Goal: Transaction & Acquisition: Purchase product/service

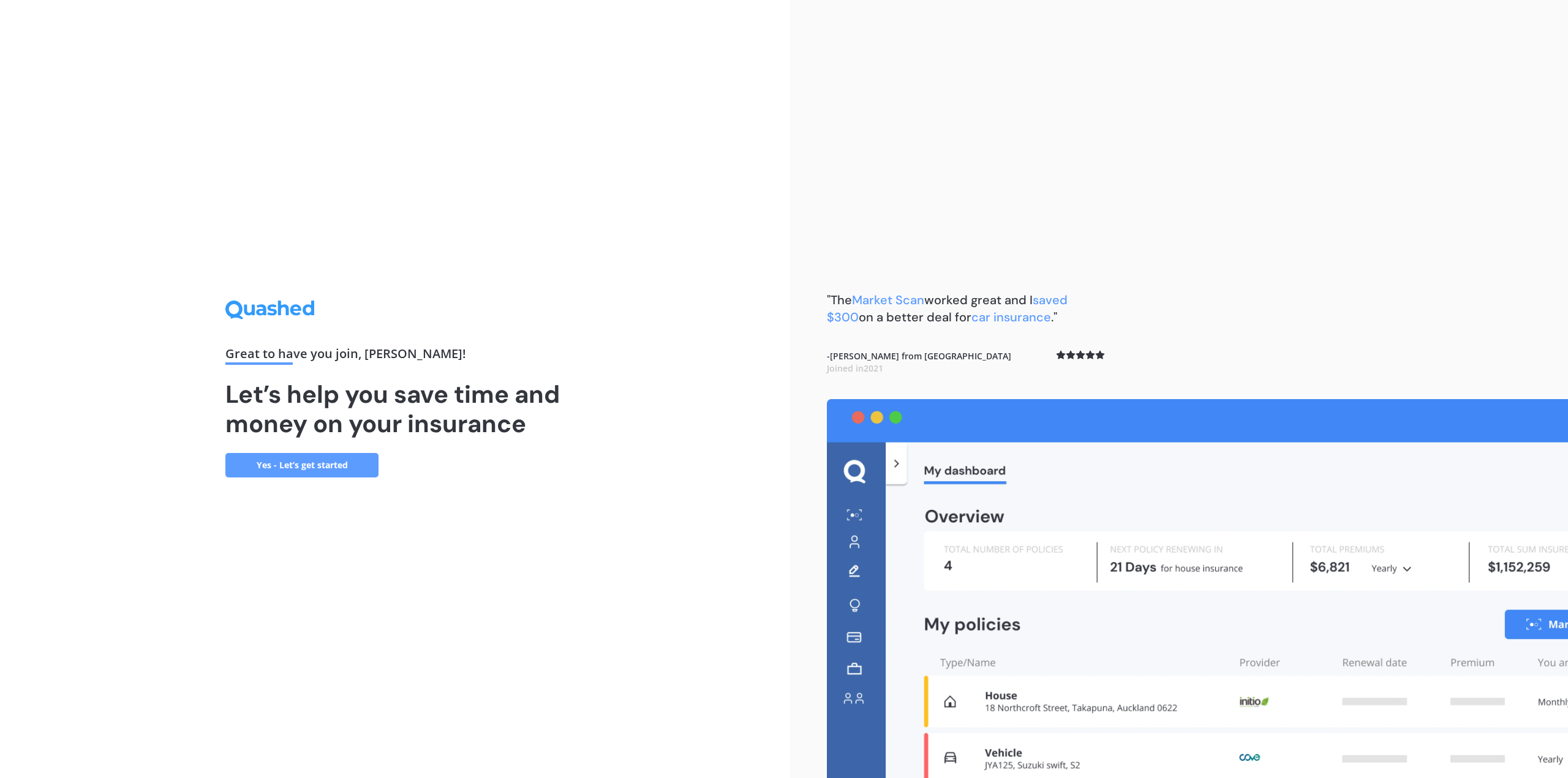
click at [279, 462] on link "Yes - Let’s get started" at bounding box center [302, 465] width 153 height 24
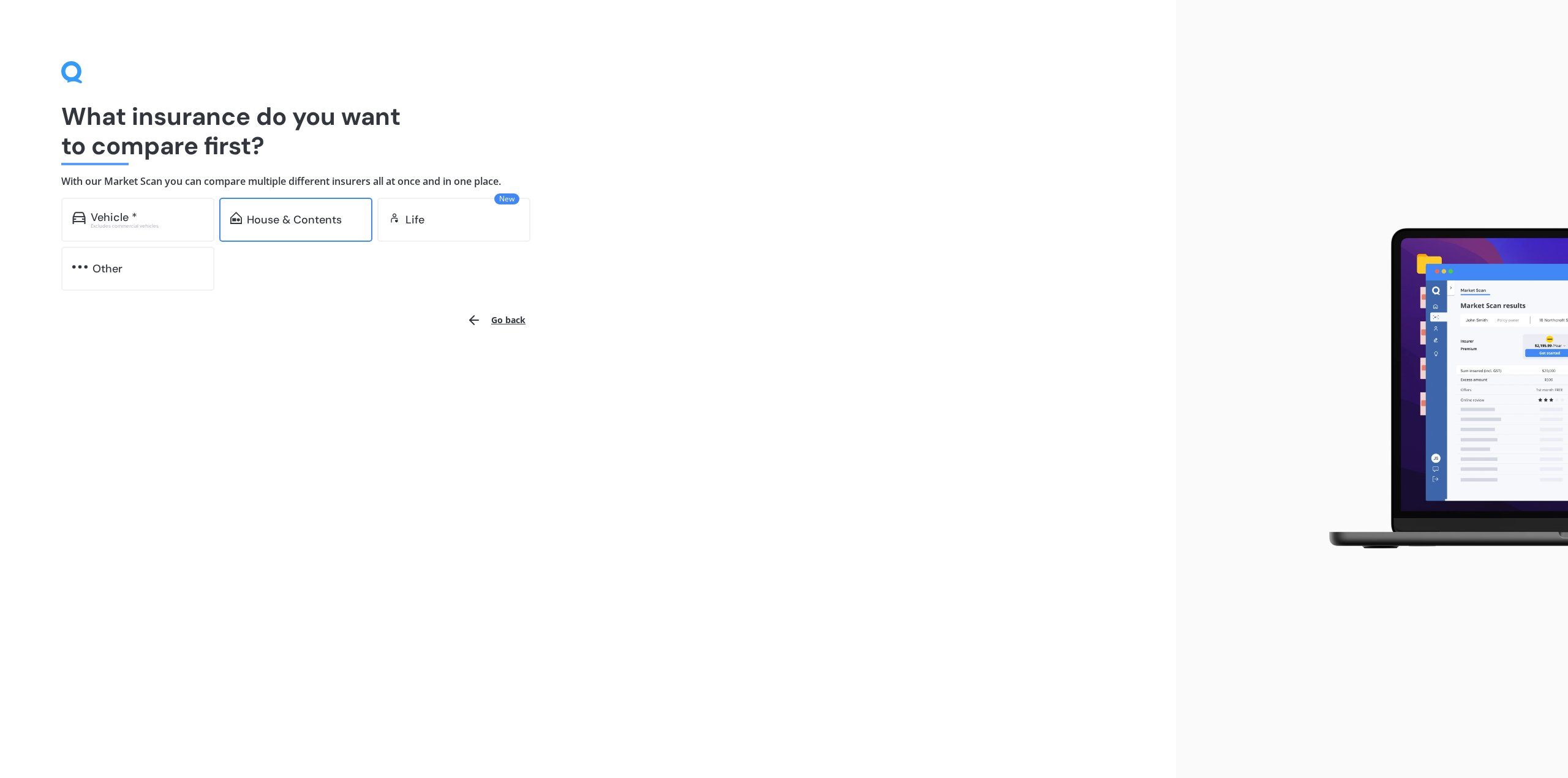
click at [315, 225] on div "House & Contents" at bounding box center [294, 220] width 95 height 12
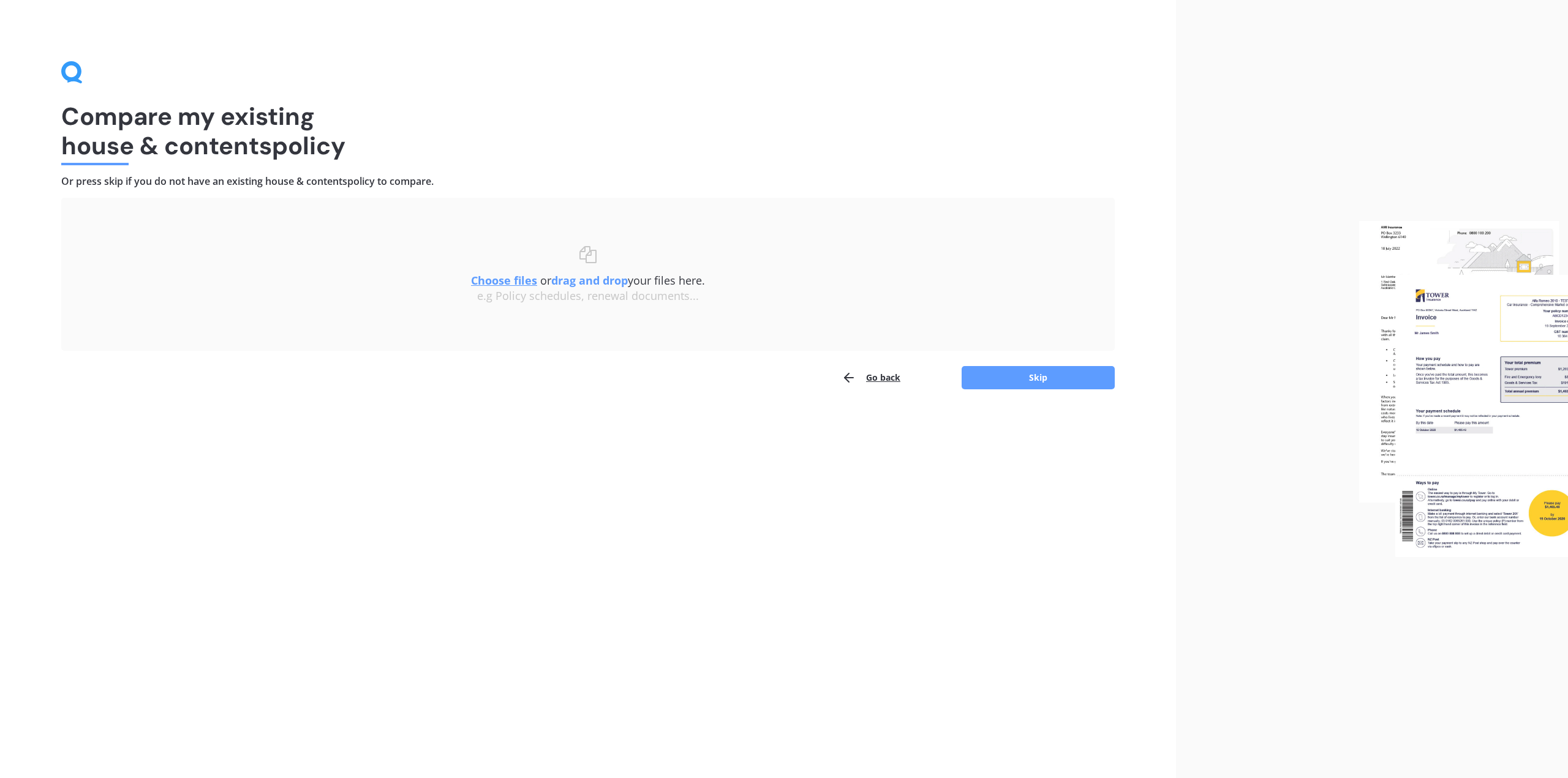
drag, startPoint x: 1568, startPoint y: 1, endPoint x: 1004, endPoint y: 584, distance: 811.2
click at [1004, 584] on div "Compare my existing house & contents policy Or press skip if you do not have an…" at bounding box center [588, 389] width 1176 height 778
click at [1049, 385] on button "Skip" at bounding box center [1039, 377] width 153 height 24
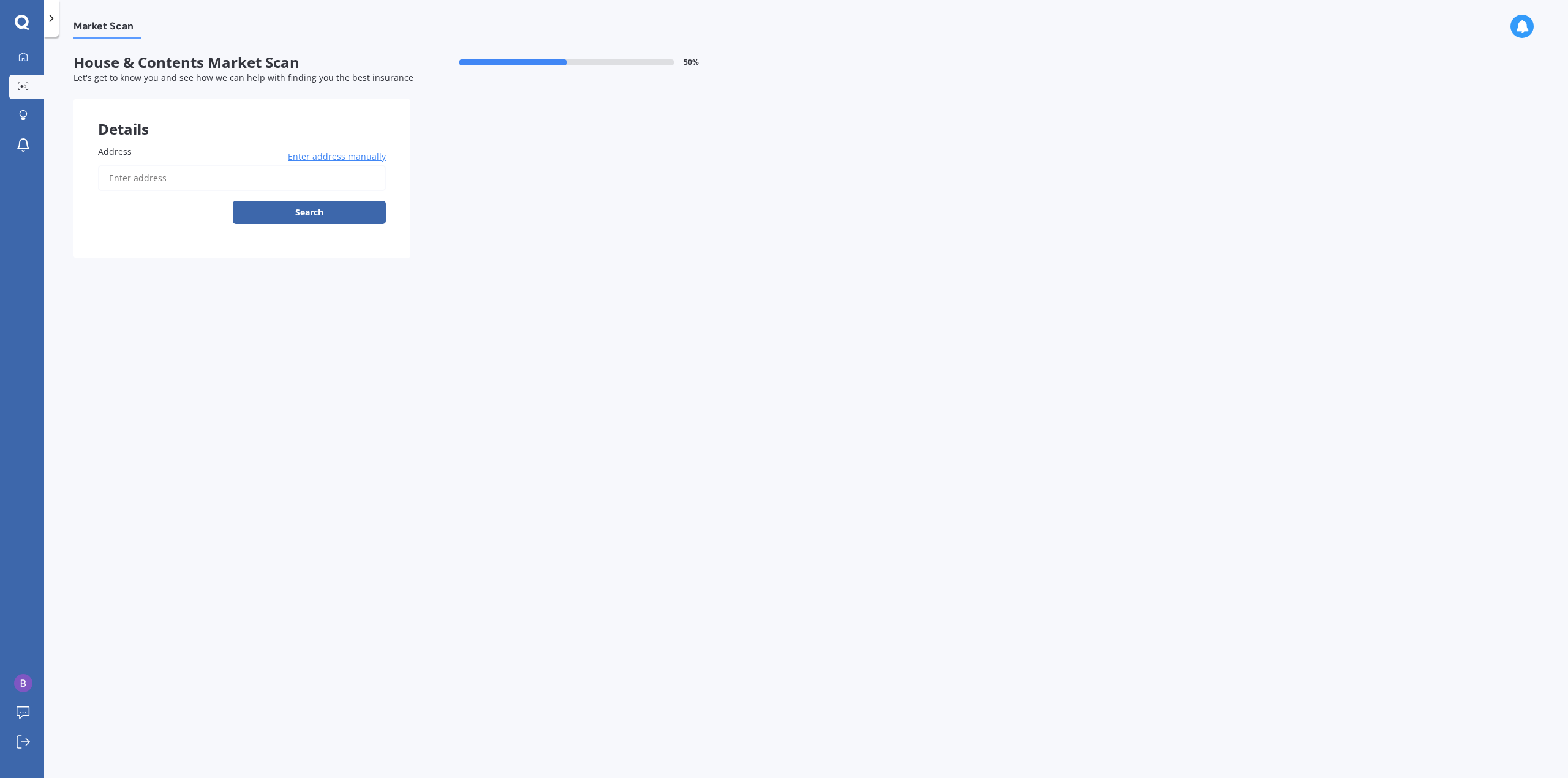
click at [153, 154] on label "Address" at bounding box center [239, 151] width 283 height 13
click at [153, 165] on input "Address" at bounding box center [241, 178] width 288 height 26
click at [172, 175] on input "Address" at bounding box center [241, 178] width 288 height 26
type input "[STREET_ADDRESS]"
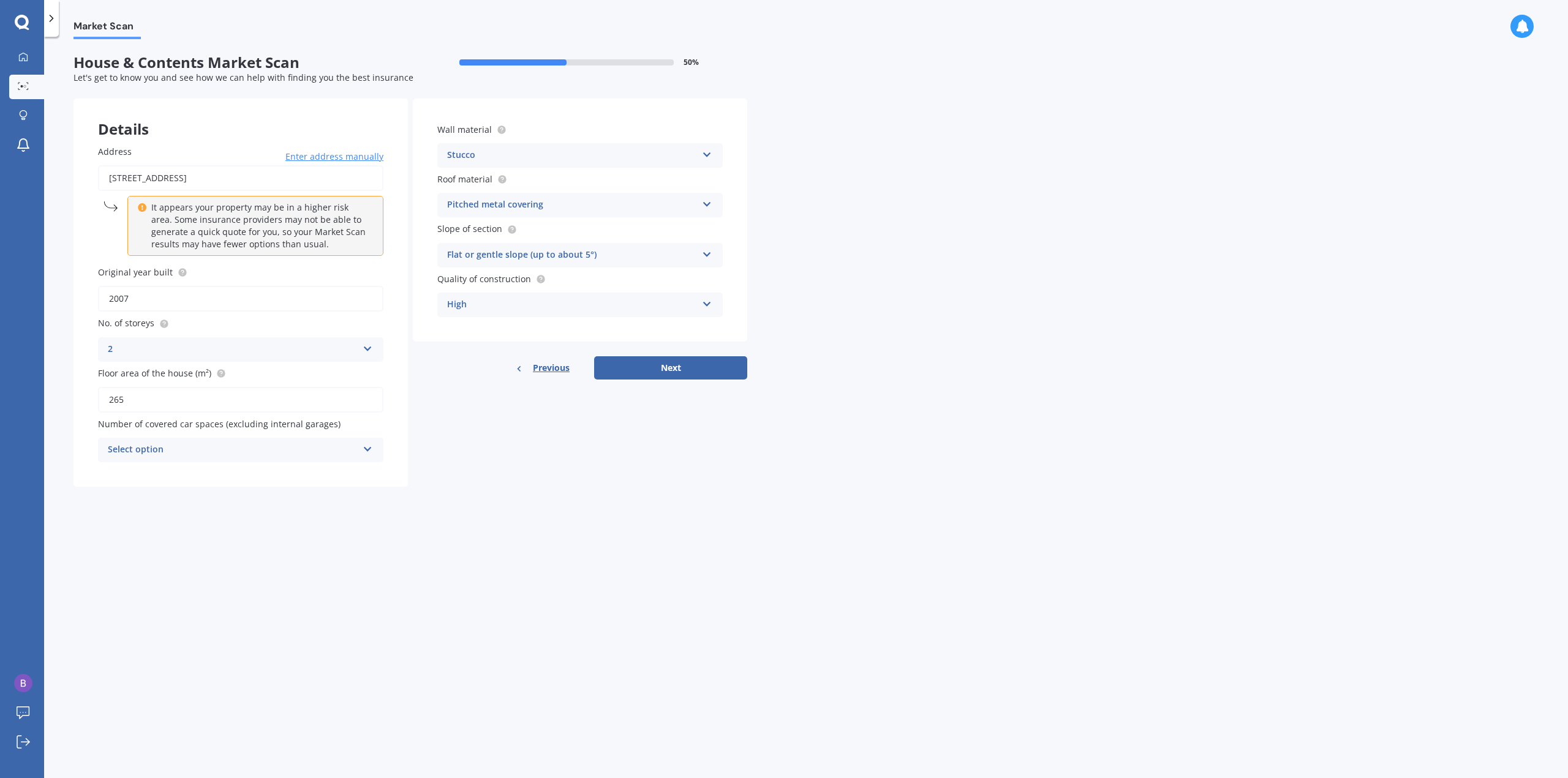
click at [186, 460] on div "Select option 0 1 2 3 4 5+" at bounding box center [241, 450] width 286 height 24
click at [194, 450] on div "0" at bounding box center [232, 449] width 250 height 14
click at [224, 490] on form "House & Contents Market Scan 50 % Let's get to know you and see how we can help…" at bounding box center [411, 275] width 674 height 443
click at [705, 153] on icon at bounding box center [708, 152] width 11 height 8
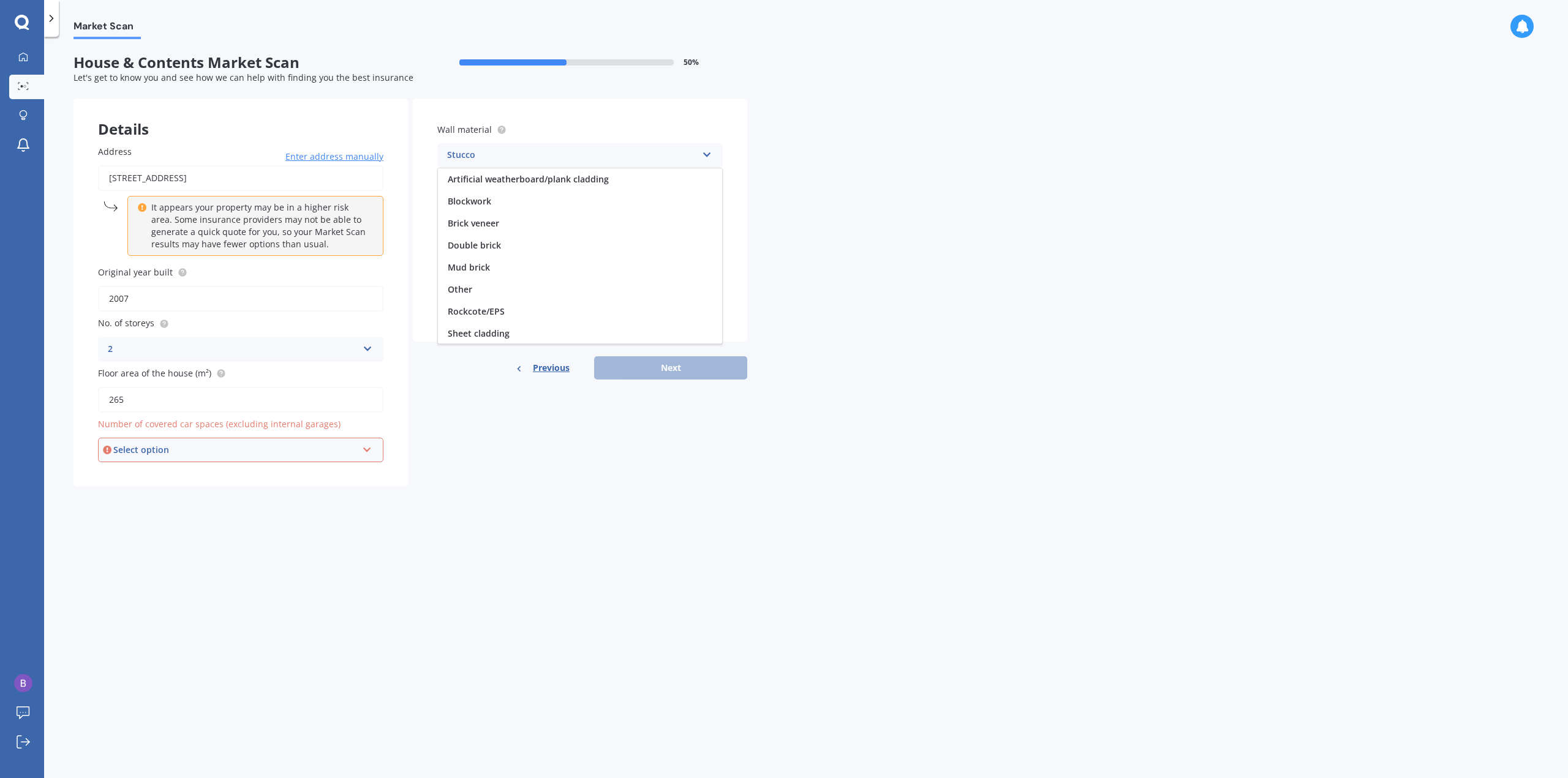
scroll to position [89, 0]
click at [531, 223] on div "Rockcote/EPS" at bounding box center [580, 222] width 284 height 22
click at [705, 206] on icon at bounding box center [708, 202] width 11 height 8
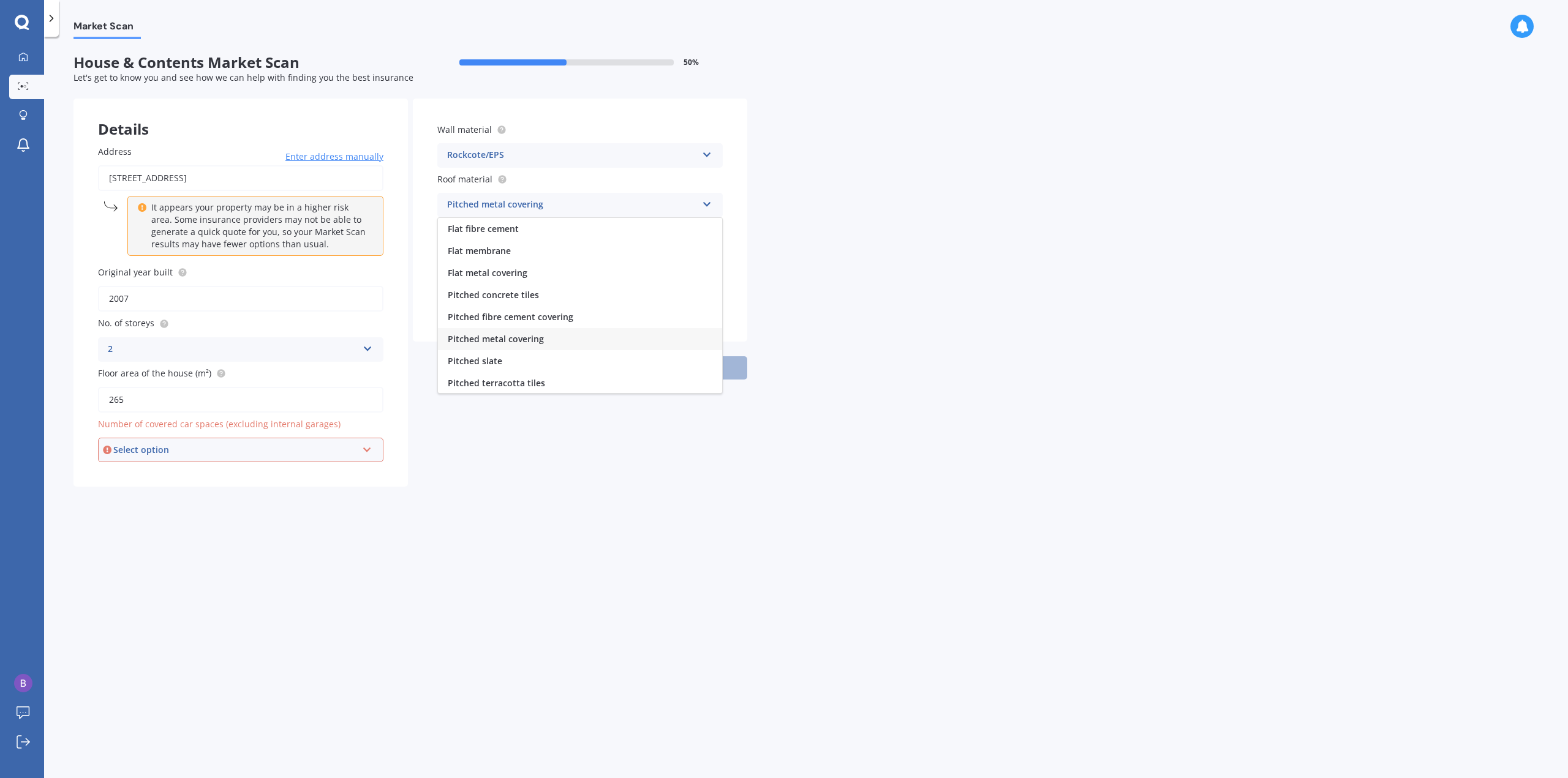
click at [705, 206] on icon at bounding box center [708, 202] width 11 height 8
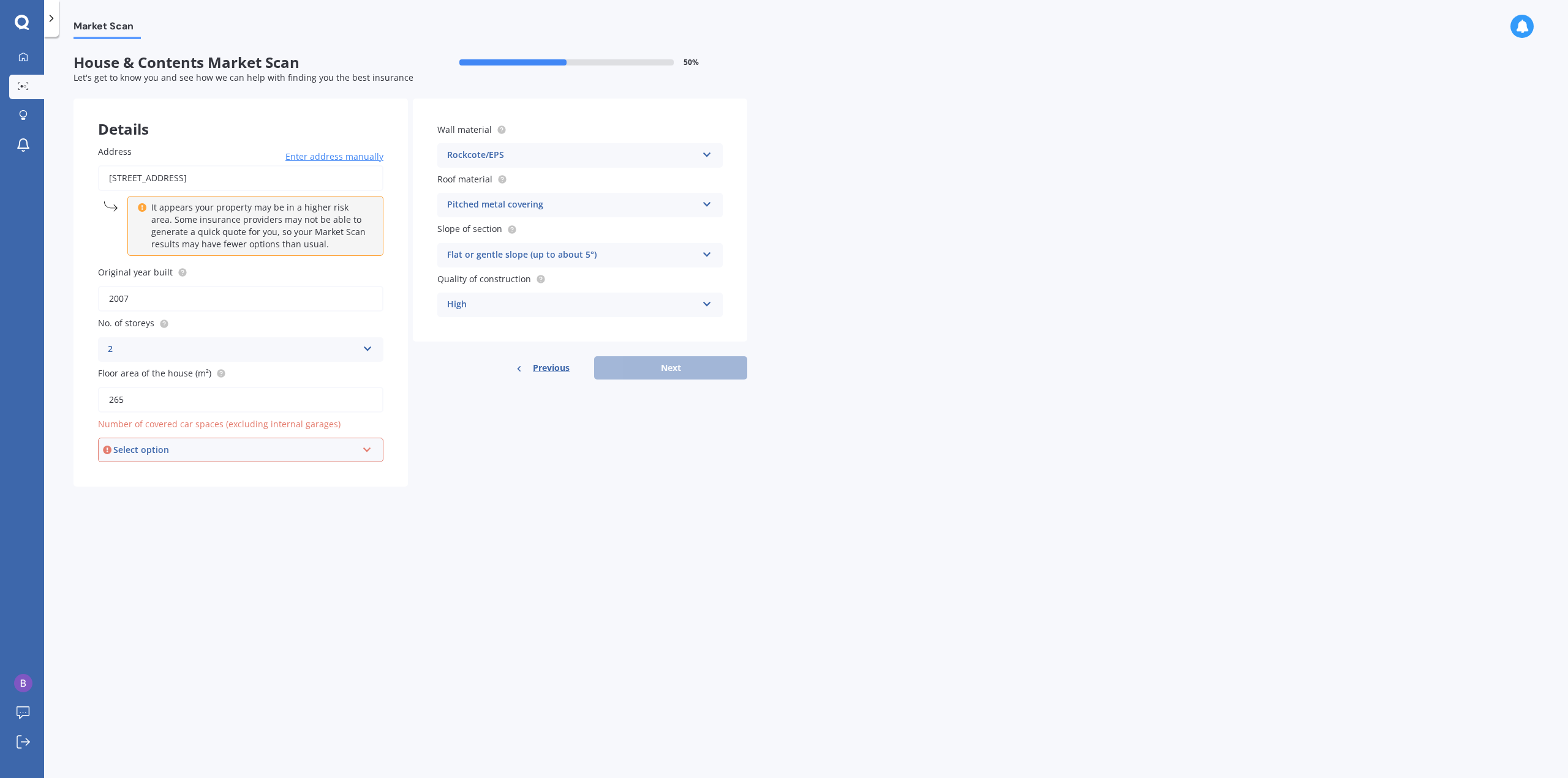
click at [705, 303] on icon at bounding box center [708, 301] width 11 height 8
click at [661, 362] on div "Previous Next" at bounding box center [580, 368] width 335 height 24
click at [589, 436] on div "Details Address [STREET_ADDRESS] Enter address manually It appears your propert…" at bounding box center [411, 293] width 674 height 389
click at [344, 450] on div "Select option" at bounding box center [235, 450] width 244 height 14
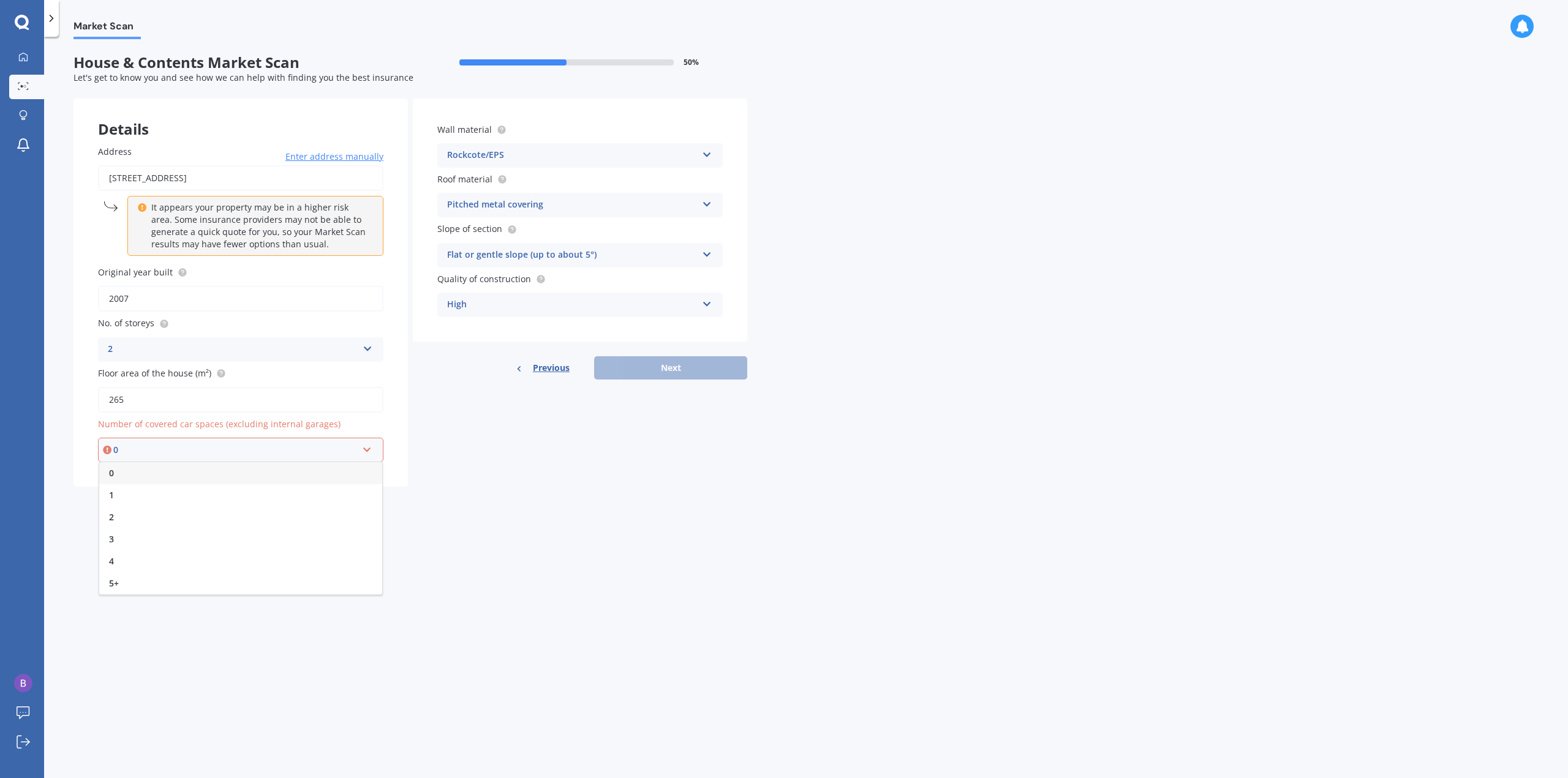
click at [166, 470] on div "0" at bounding box center [241, 473] width 283 height 22
click at [689, 370] on button "Next" at bounding box center [671, 368] width 153 height 24
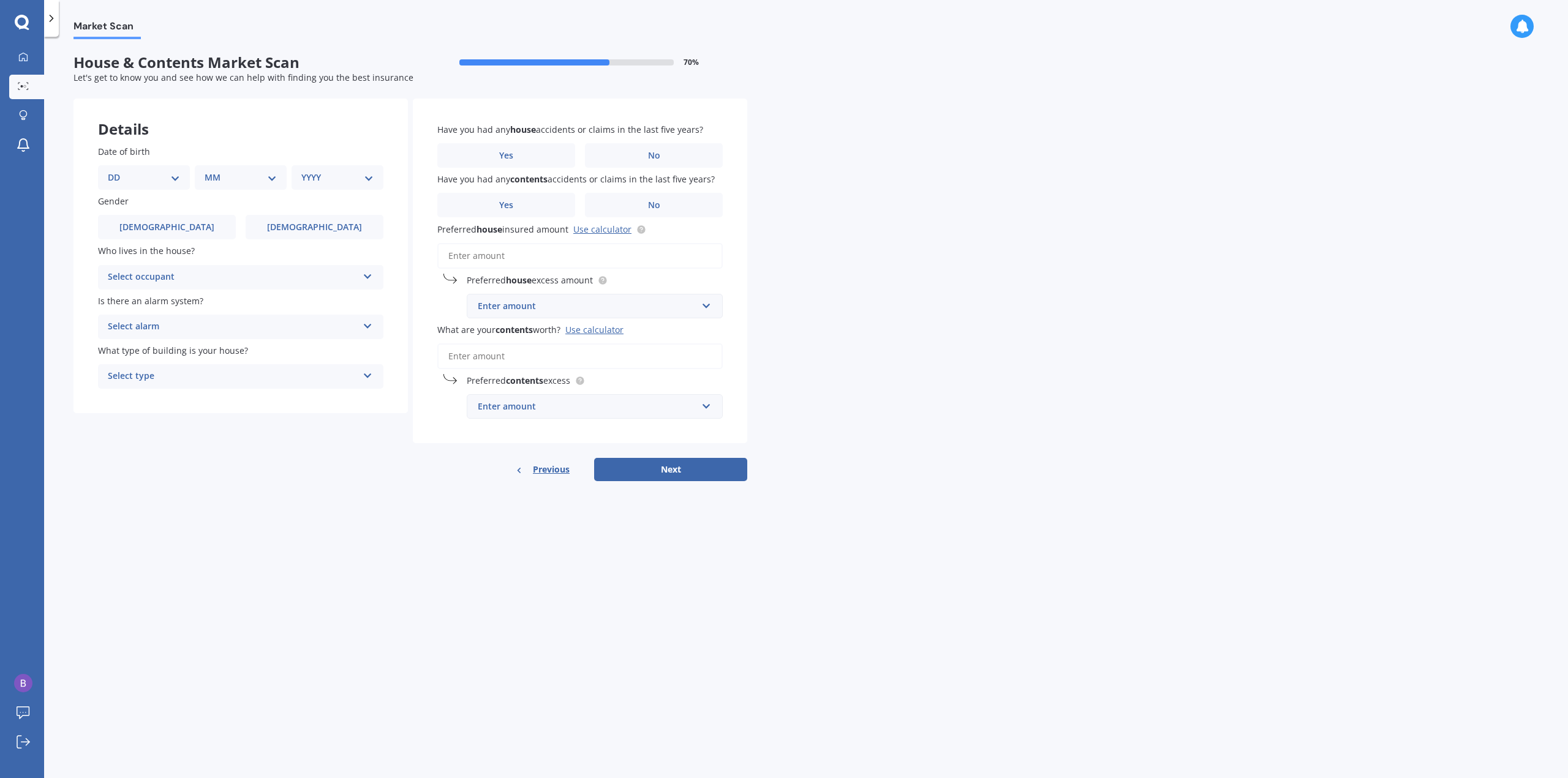
click at [221, 271] on div "Select occupant" at bounding box center [232, 277] width 250 height 14
click at [182, 301] on div "Owner" at bounding box center [241, 301] width 284 height 22
click at [248, 326] on div "Select alarm" at bounding box center [232, 326] width 250 height 14
click at [180, 356] on div "Yes, monitored" at bounding box center [241, 351] width 284 height 22
click at [239, 376] on div "Select type" at bounding box center [232, 376] width 250 height 14
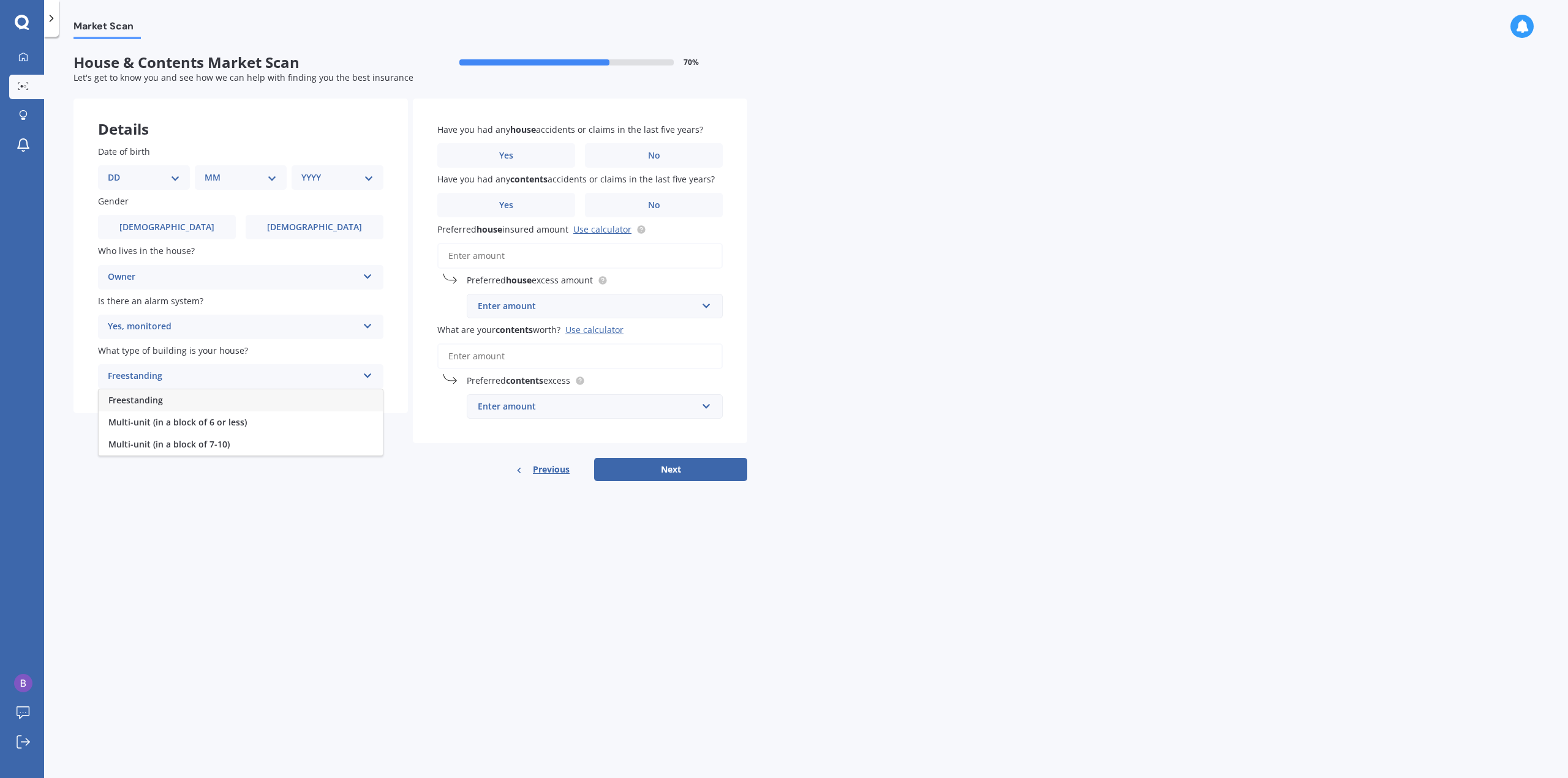
click at [206, 406] on div "Freestanding" at bounding box center [241, 400] width 284 height 22
click at [655, 150] on span "No" at bounding box center [655, 156] width 12 height 11
click at [0, 0] on input "No" at bounding box center [0, 0] width 0 height 0
click at [661, 206] on label "No" at bounding box center [655, 205] width 138 height 24
click at [0, 0] on input "No" at bounding box center [0, 0] width 0 height 0
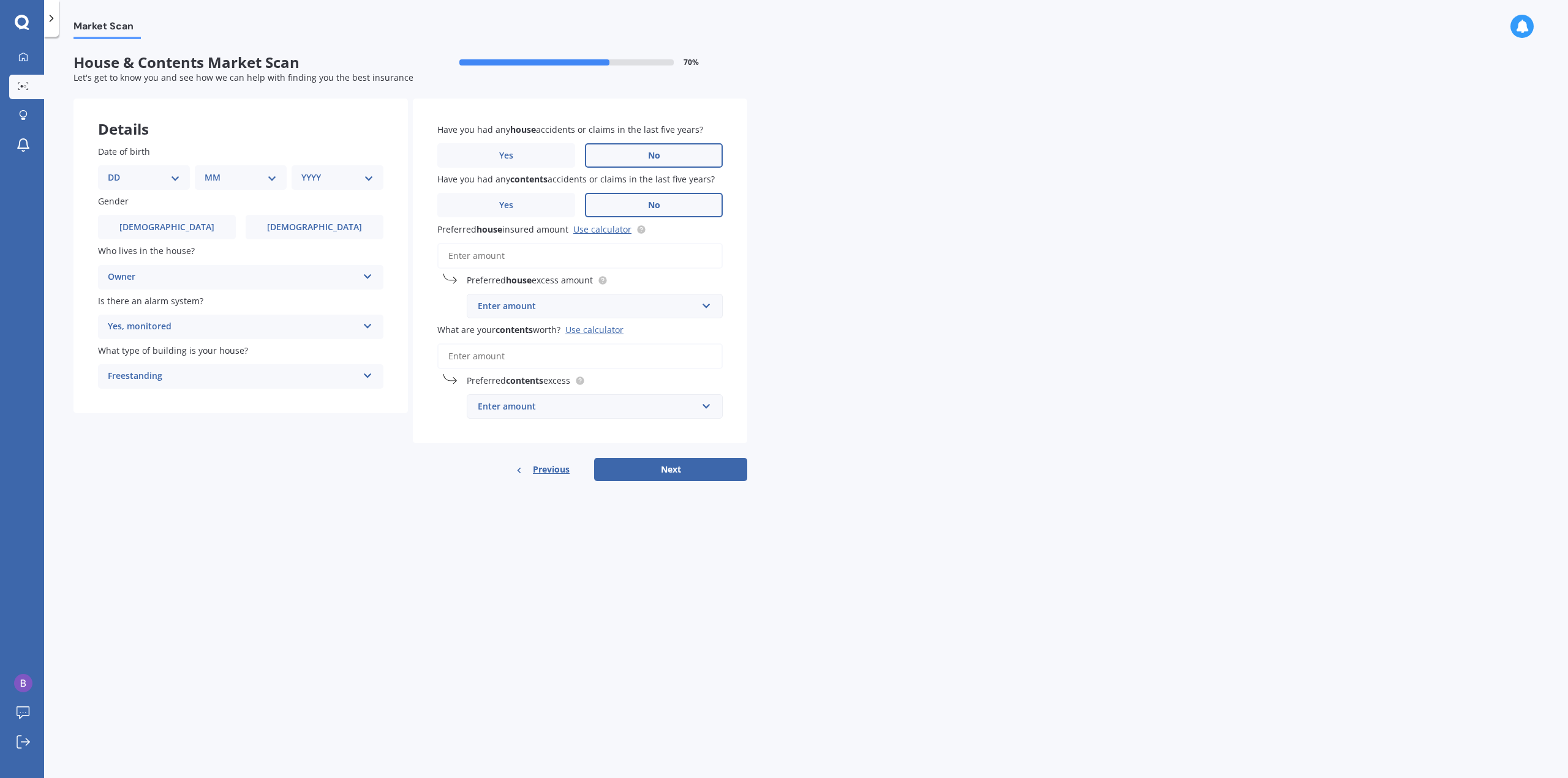
click at [489, 259] on input "Preferred house insured amount Use calculator" at bounding box center [580, 256] width 286 height 26
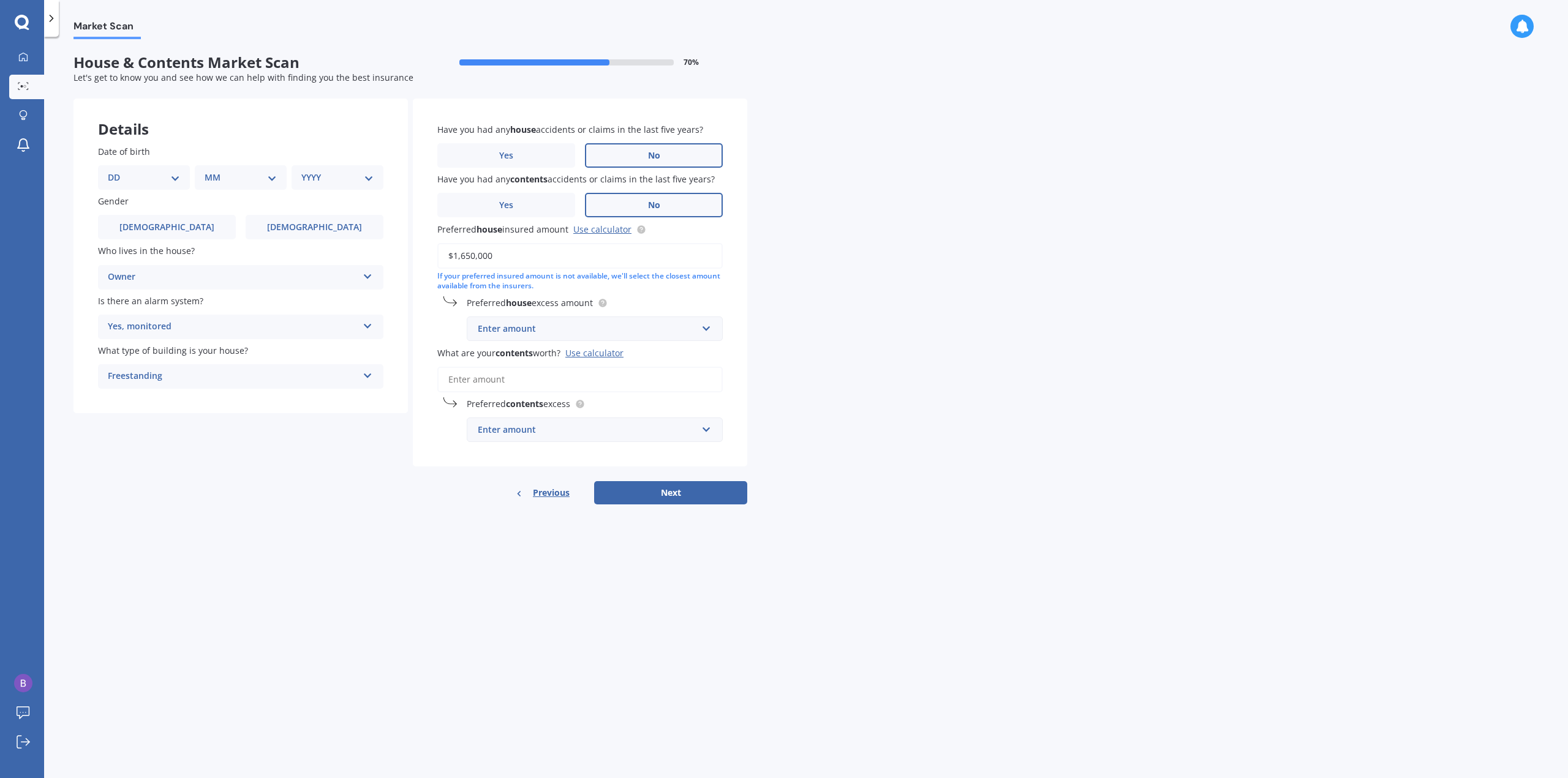
type input "$1,650,000"
click at [715, 328] on div "Enter amount $300 $400 $500 $750 $1,000 $2,000 $2,500" at bounding box center [595, 329] width 256 height 24
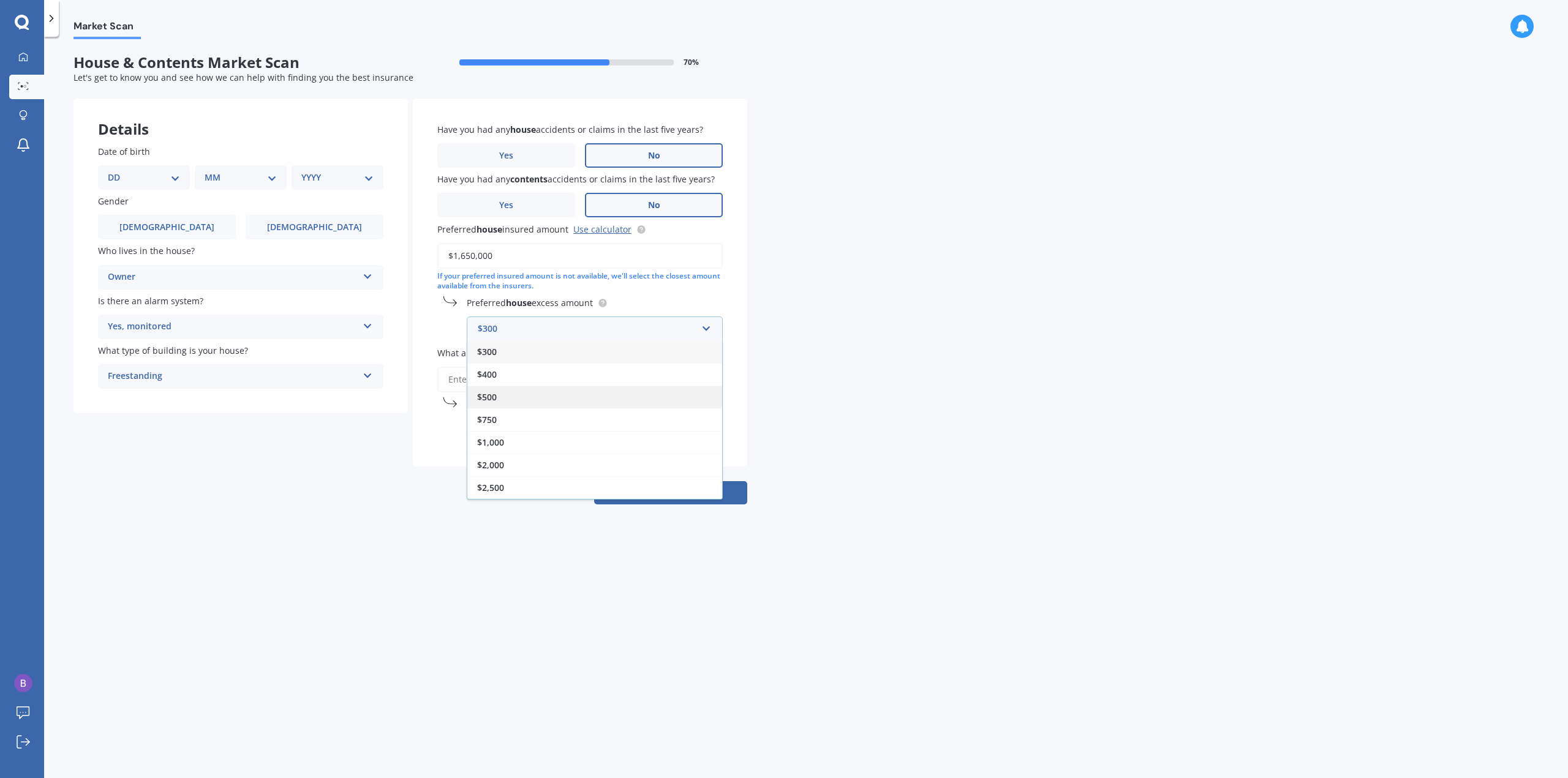
click at [547, 396] on div "$500" at bounding box center [595, 397] width 255 height 23
click at [570, 374] on input "What are your contents worth? Use calculator" at bounding box center [580, 380] width 286 height 26
click at [707, 433] on input "text" at bounding box center [590, 430] width 245 height 24
click at [511, 515] on div "$500" at bounding box center [595, 521] width 255 height 23
click at [843, 434] on div "Market Scan House & Contents Market Scan 70 % Let's get to know you and see how…" at bounding box center [806, 410] width 1524 height 742
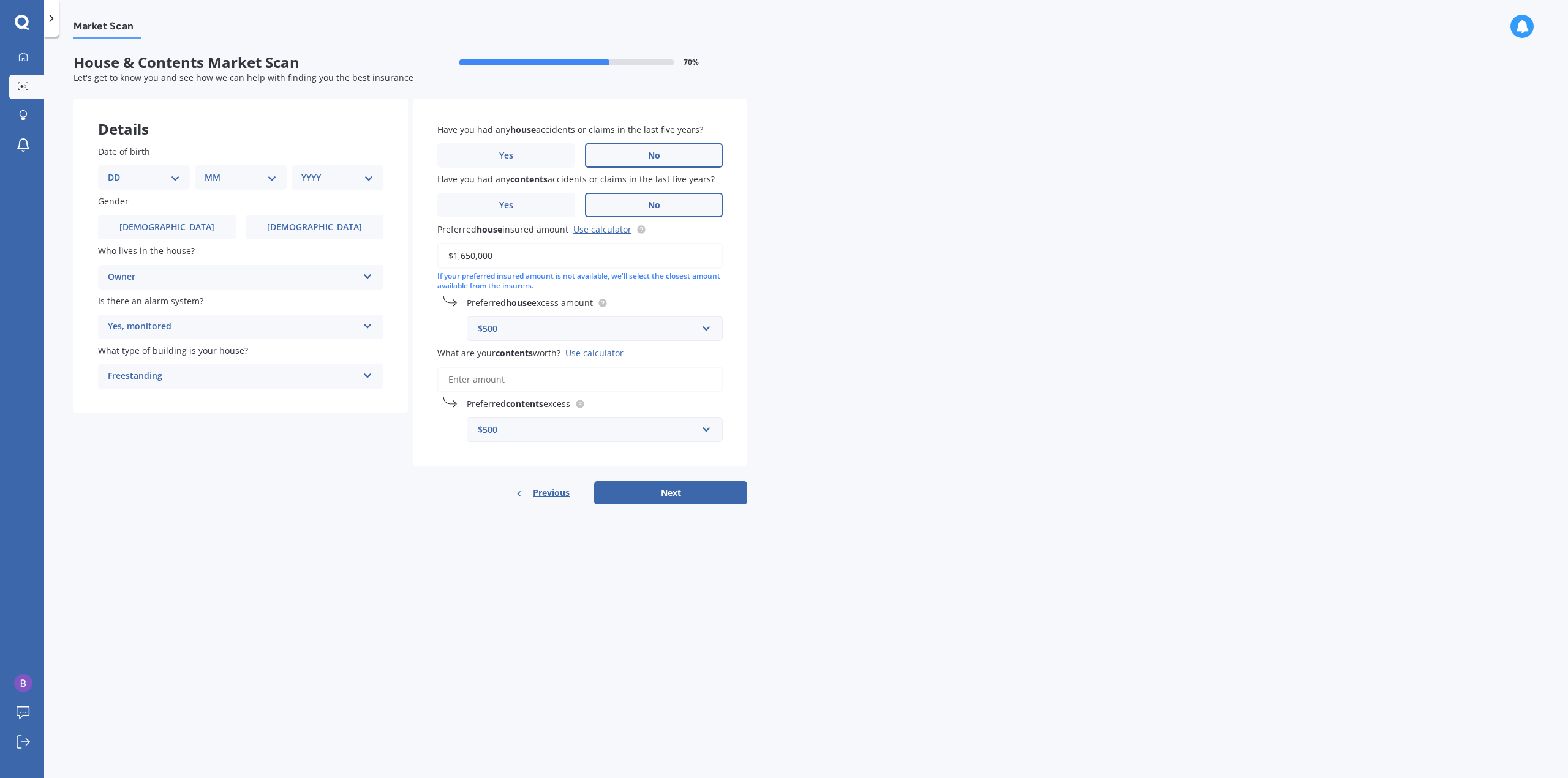
click at [484, 375] on input "What are your contents worth? Use calculator" at bounding box center [580, 380] width 286 height 26
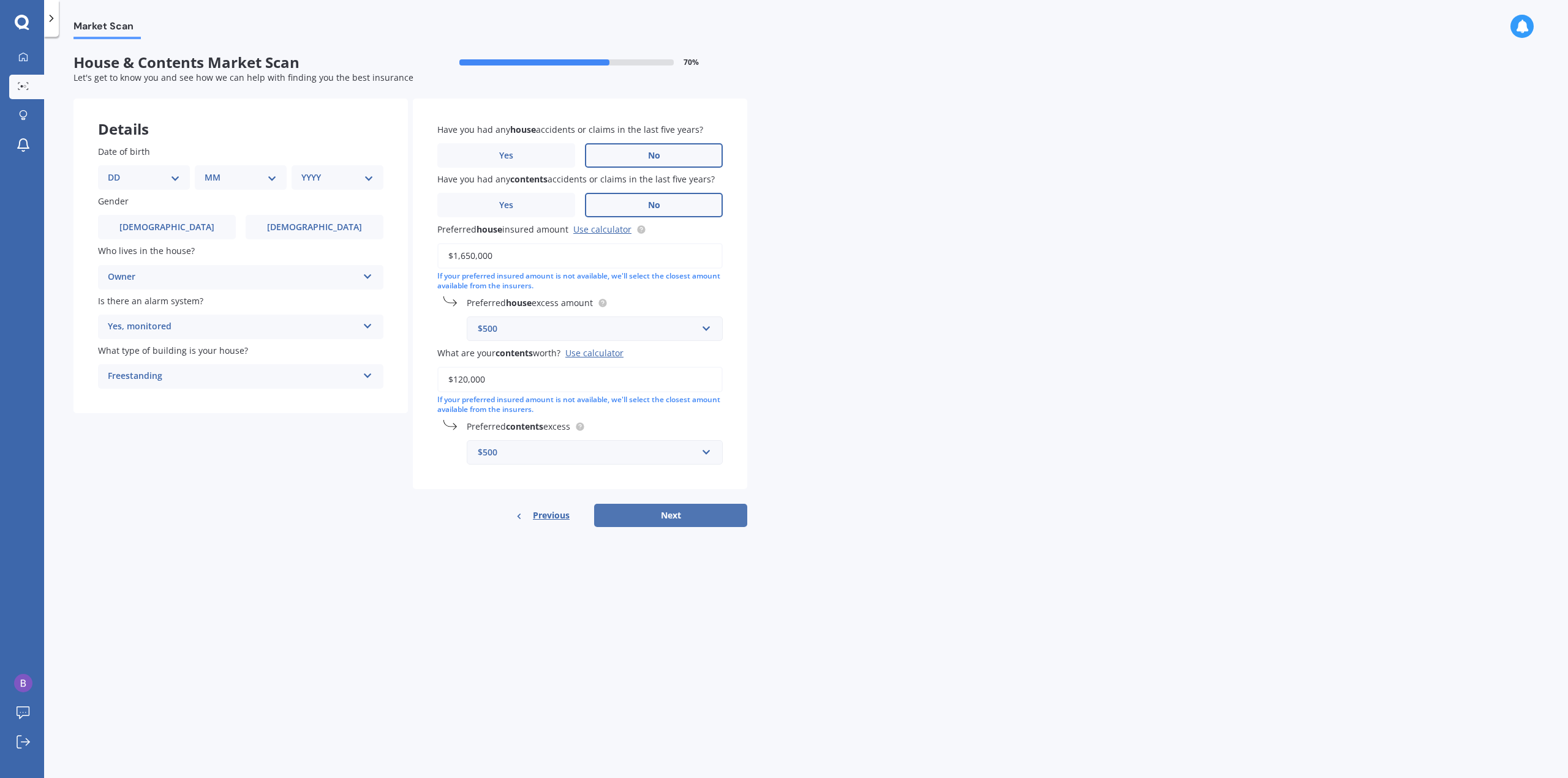
type input "$120,000"
click at [656, 518] on button "Next" at bounding box center [671, 515] width 153 height 24
click at [176, 178] on select "DD 01 02 03 04 05 06 07 08 09 10 11 12 13 14 15 16 17 18 19 20 21 22 23 24 25 2…" at bounding box center [151, 178] width 68 height 14
select select "01"
click at [118, 171] on select "DD 01 02 03 04 05 06 07 08 09 10 11 12 13 14 15 16 17 18 19 20 21 22 23 24 25 2…" at bounding box center [151, 178] width 68 height 14
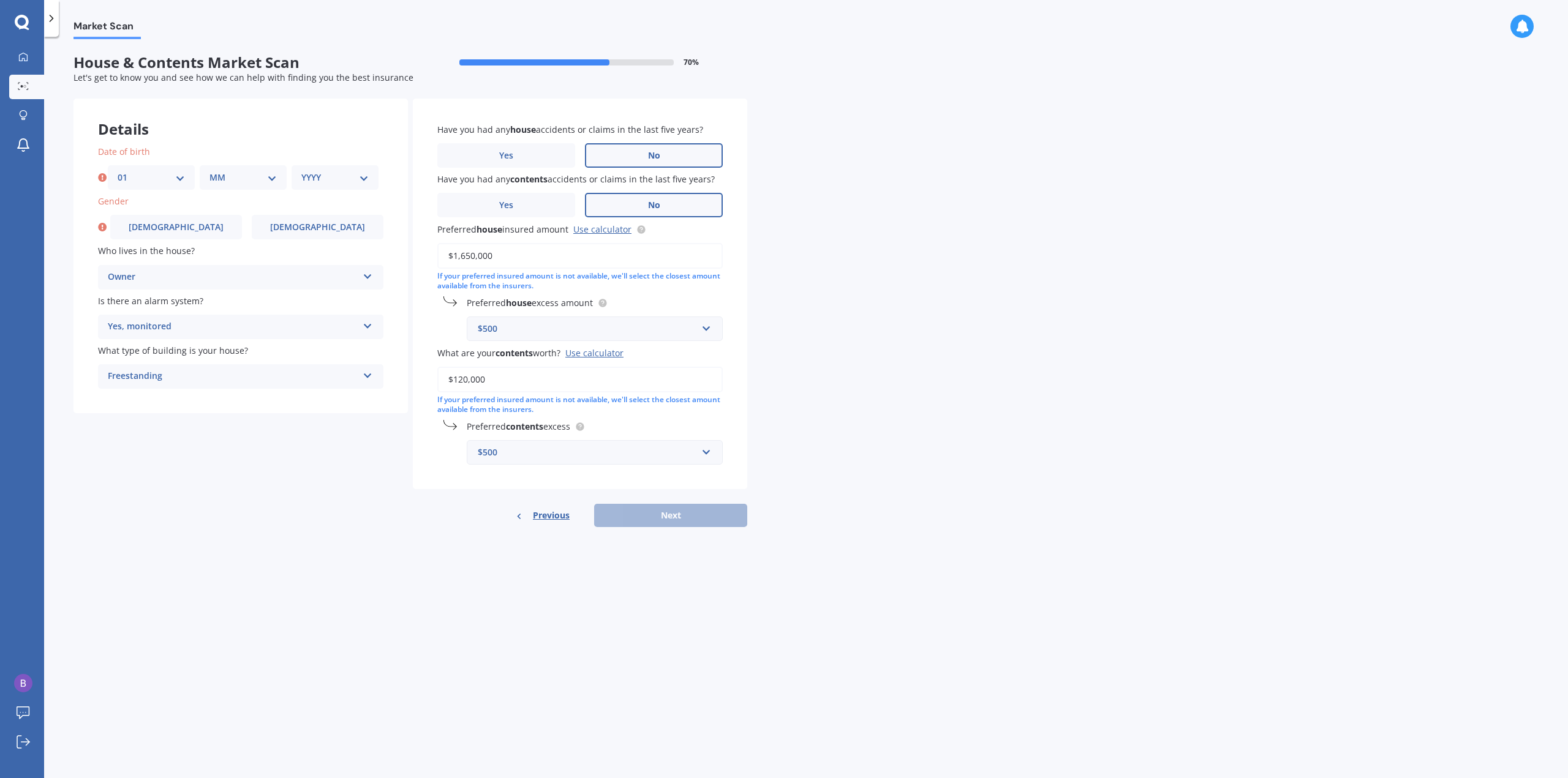
click at [276, 179] on select "MM 01 02 03 04 05 06 07 08 09 10 11 12" at bounding box center [243, 178] width 68 height 14
select select "05"
click at [210, 171] on select "MM 01 02 03 04 05 06 07 08 09 10 11 12" at bounding box center [243, 178] width 68 height 14
click at [365, 176] on select "YYYY 2009 2008 2007 2006 2005 2004 2003 2002 2001 2000 1999 1998 1997 1996 1995…" at bounding box center [335, 178] width 68 height 14
select select "2005"
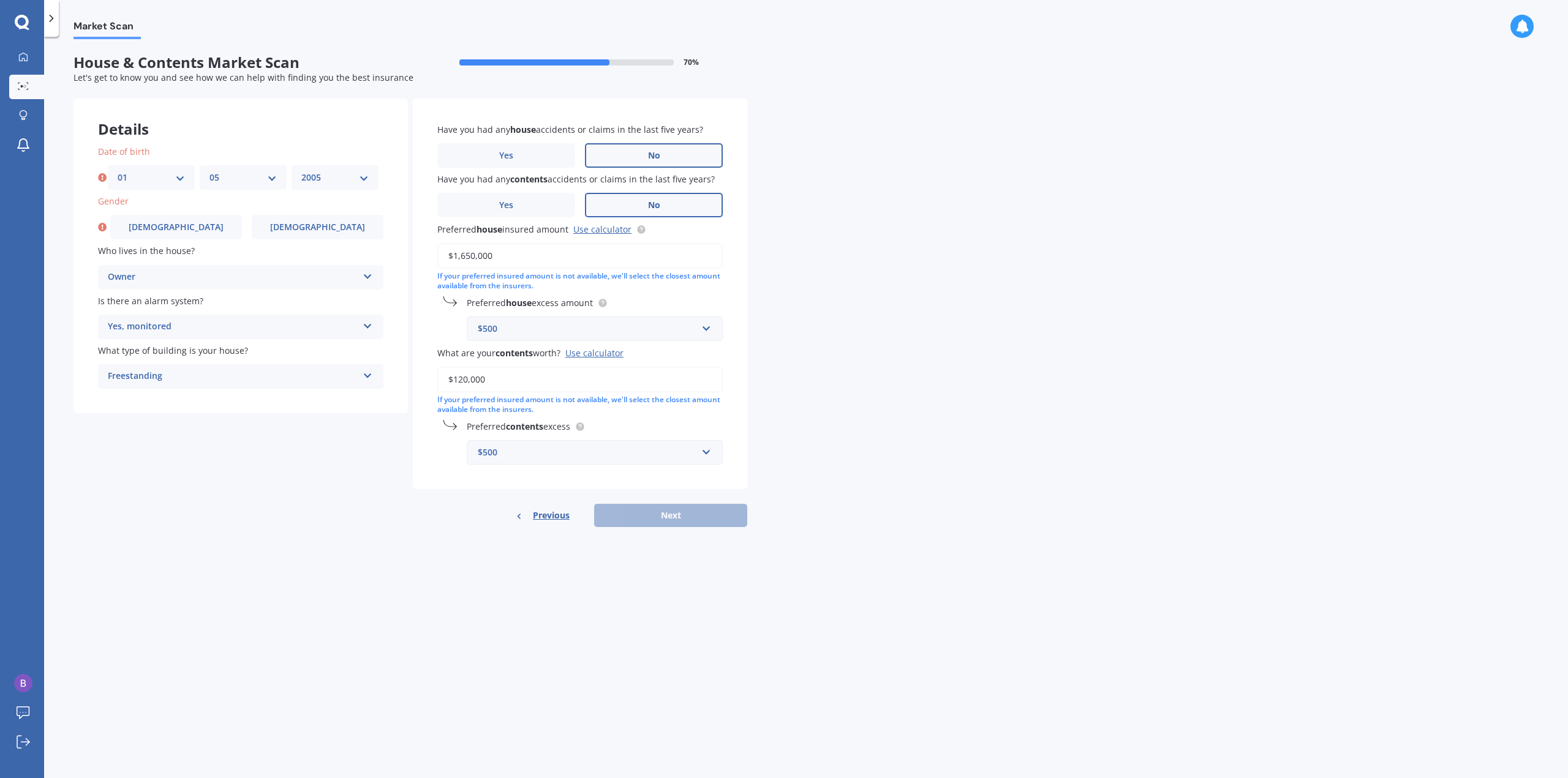
click at [301, 171] on select "YYYY 2009 2008 2007 2006 2005 2004 2003 2002 2001 2000 1999 1998 1997 1996 1995…" at bounding box center [335, 178] width 68 height 14
click at [308, 225] on span "[DEMOGRAPHIC_DATA]" at bounding box center [317, 228] width 97 height 11
click at [0, 0] on input "[DEMOGRAPHIC_DATA]" at bounding box center [0, 0] width 0 height 0
click at [680, 515] on button "Next" at bounding box center [671, 515] width 153 height 24
select select "01"
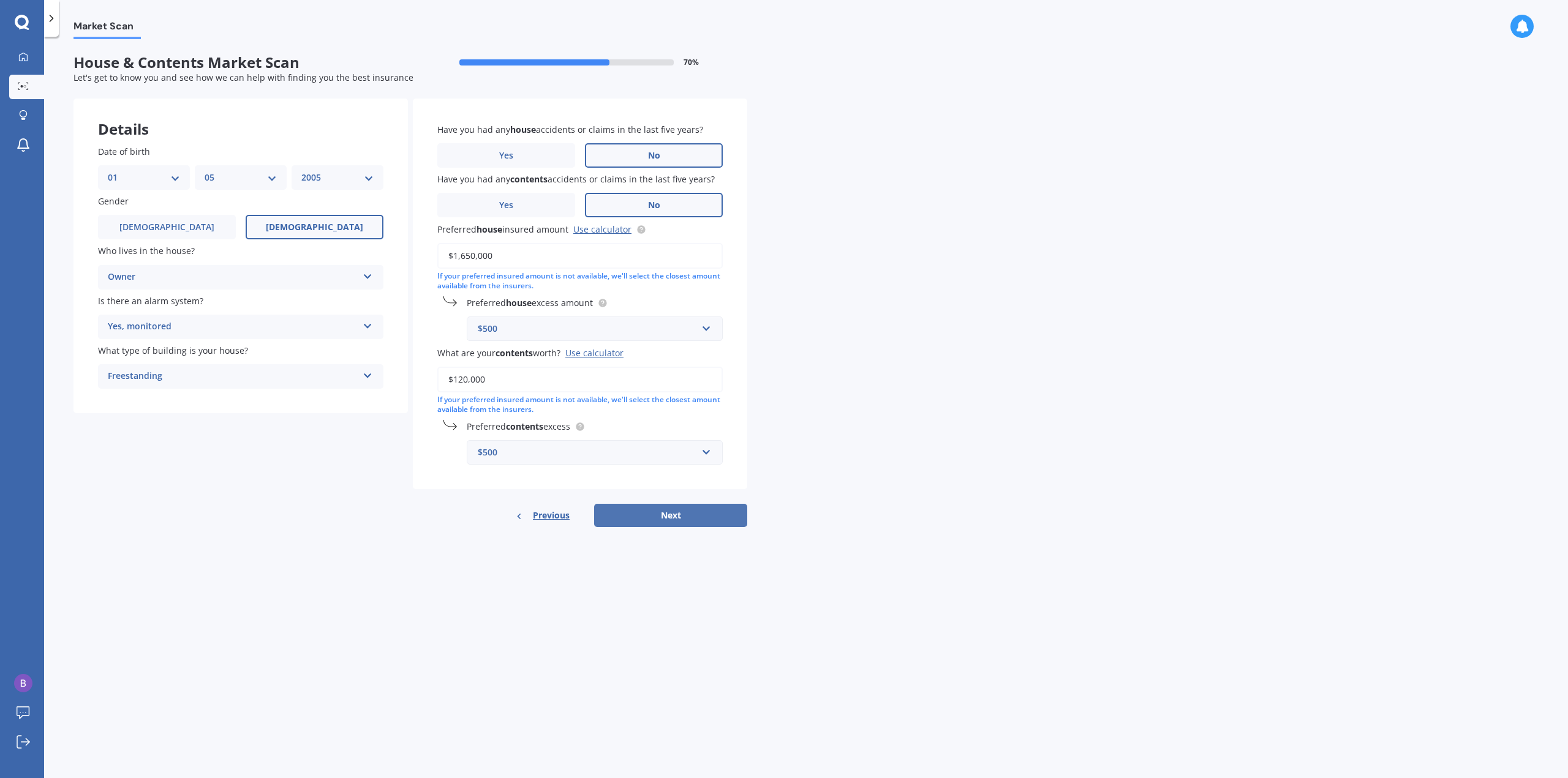
select select "05"
select select "2005"
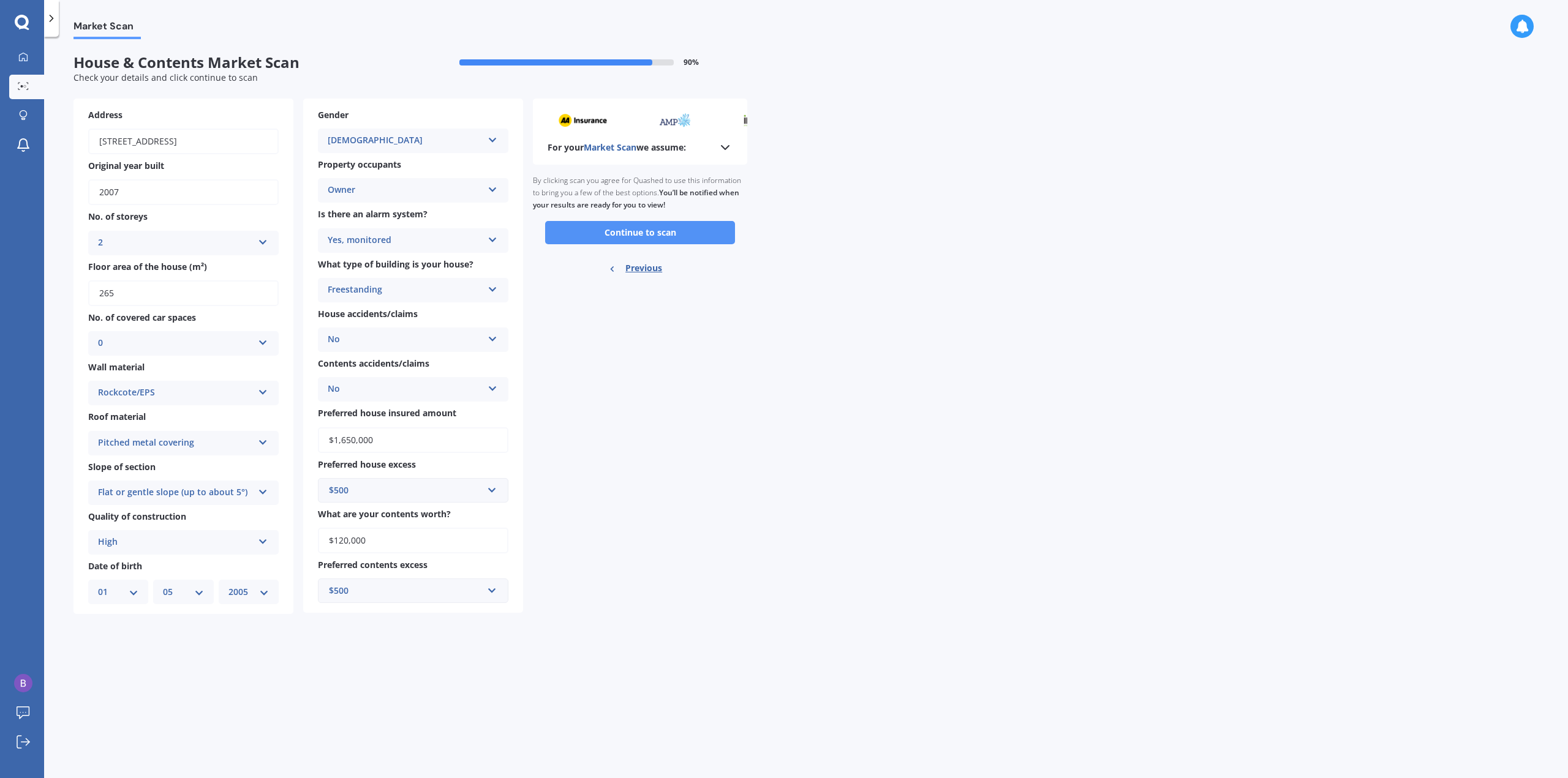
click at [645, 235] on button "Continue to scan" at bounding box center [640, 232] width 190 height 24
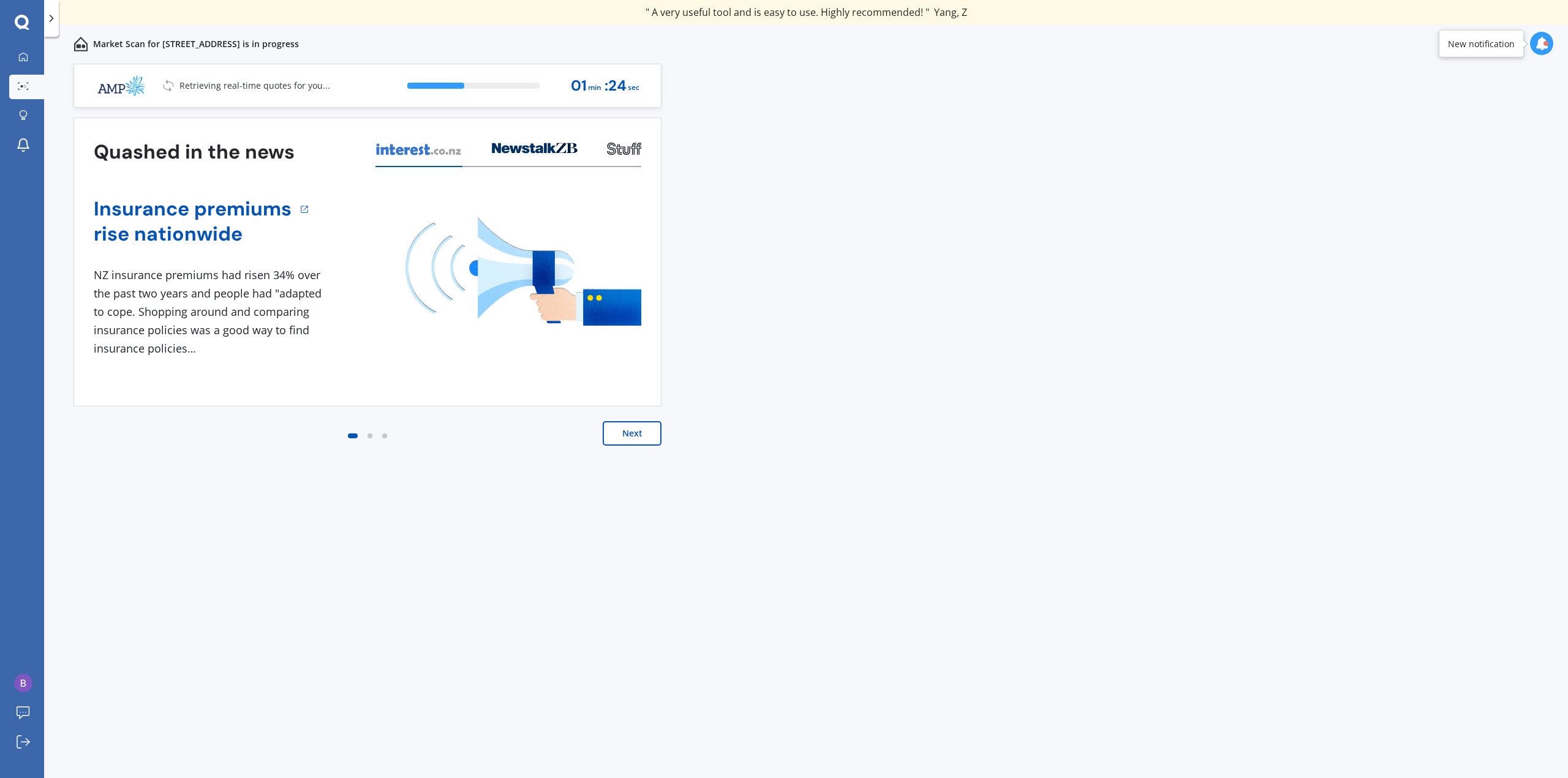
click at [627, 434] on button "Next" at bounding box center [632, 433] width 58 height 24
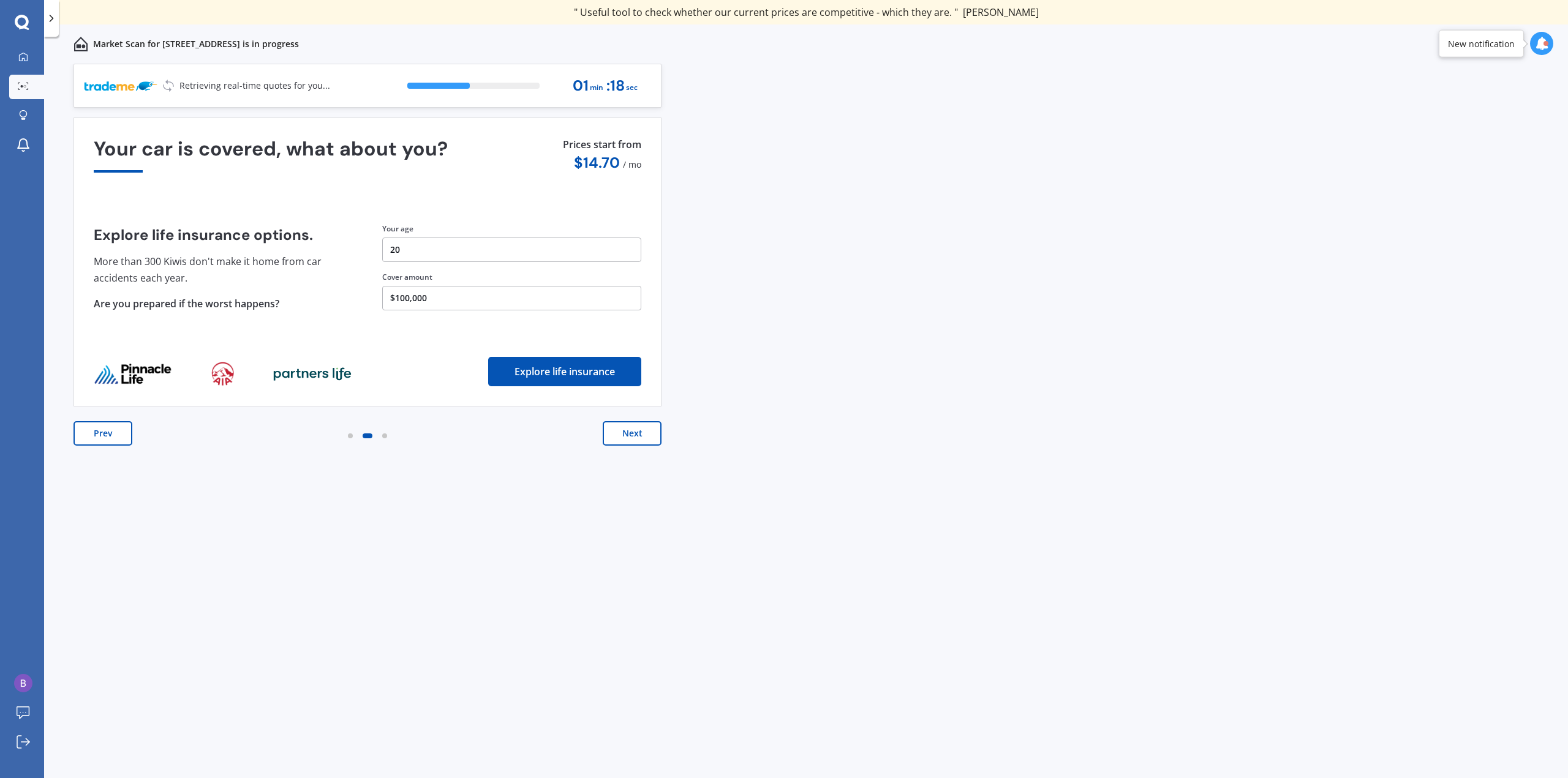
click at [627, 434] on button "Next" at bounding box center [632, 433] width 58 height 24
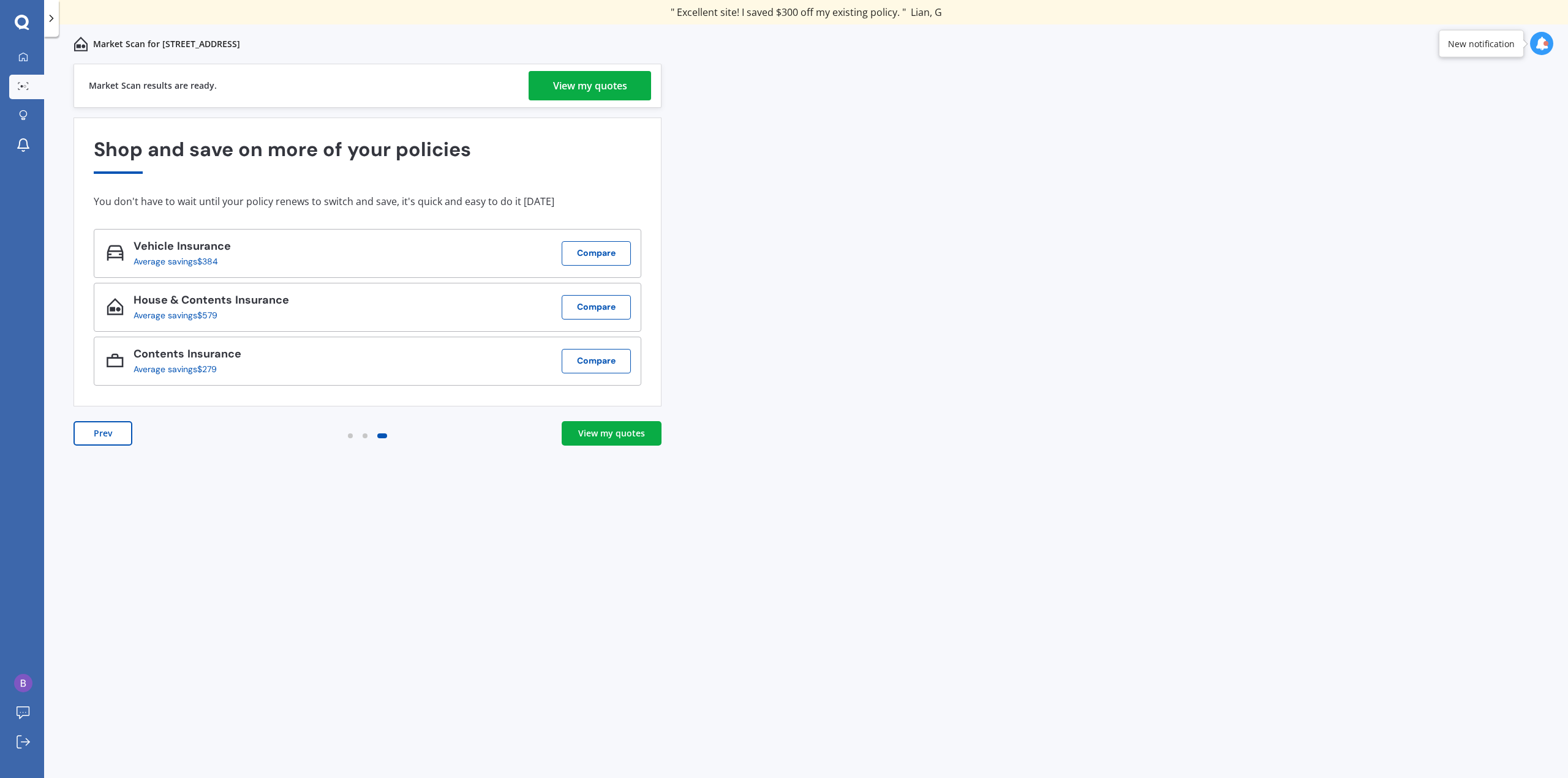
click at [597, 87] on div "View my quotes" at bounding box center [591, 86] width 74 height 30
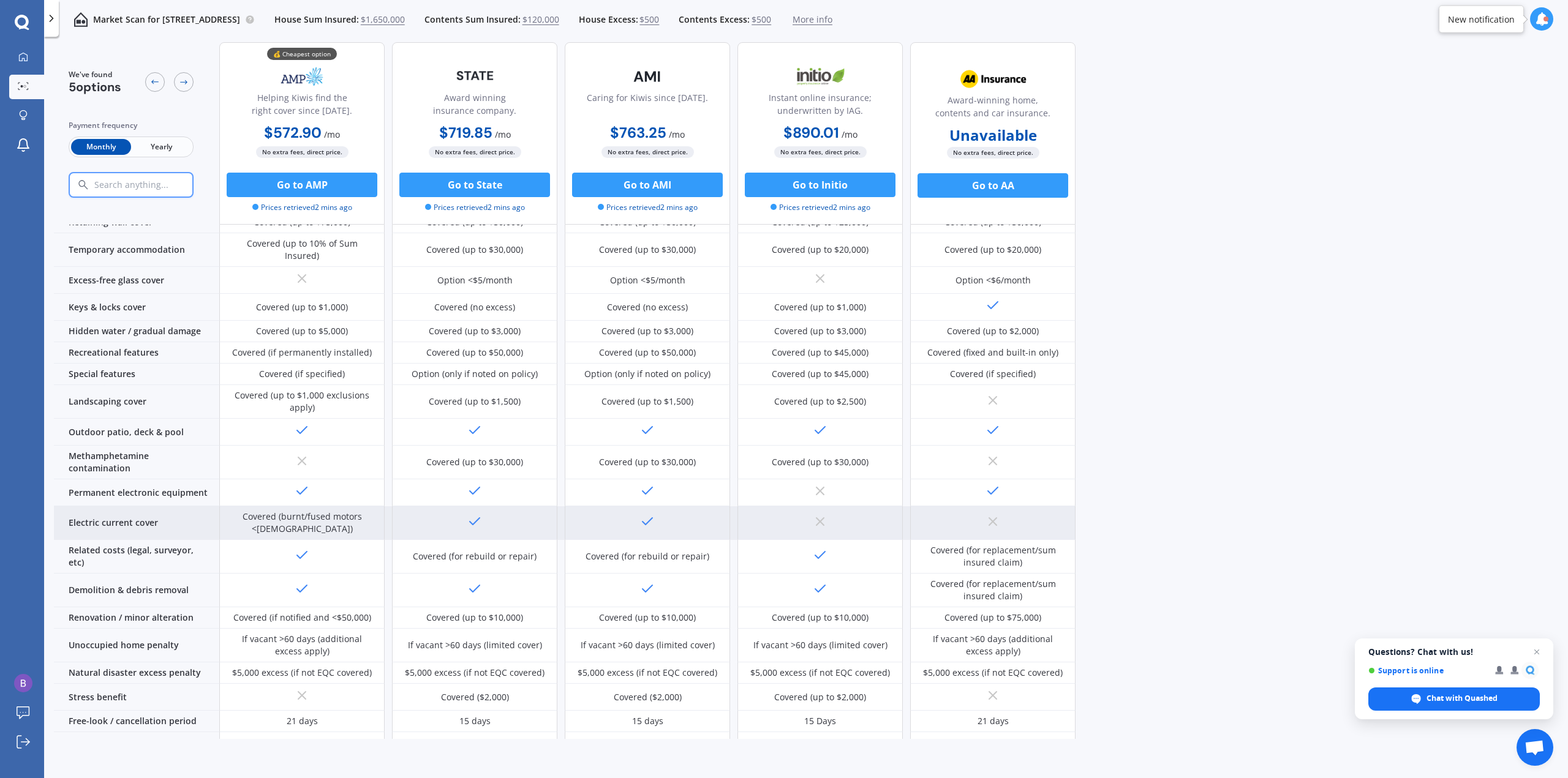
scroll to position [229, 0]
